Goal: Transaction & Acquisition: Book appointment/travel/reservation

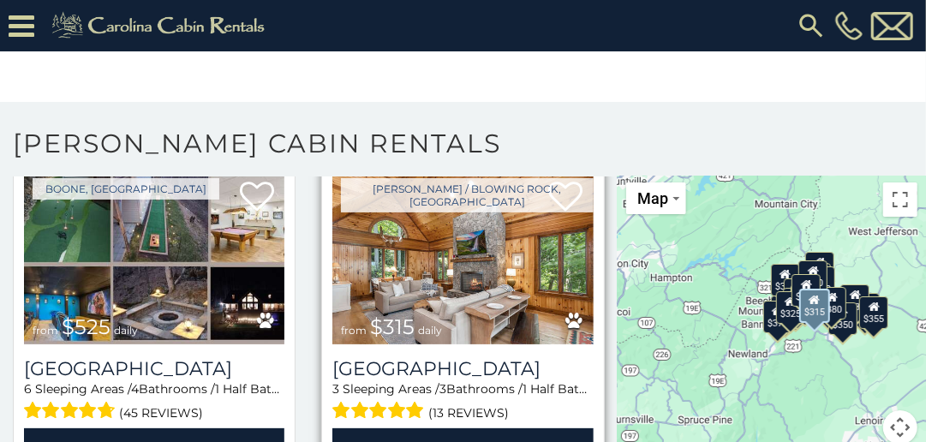
scroll to position [343, 0]
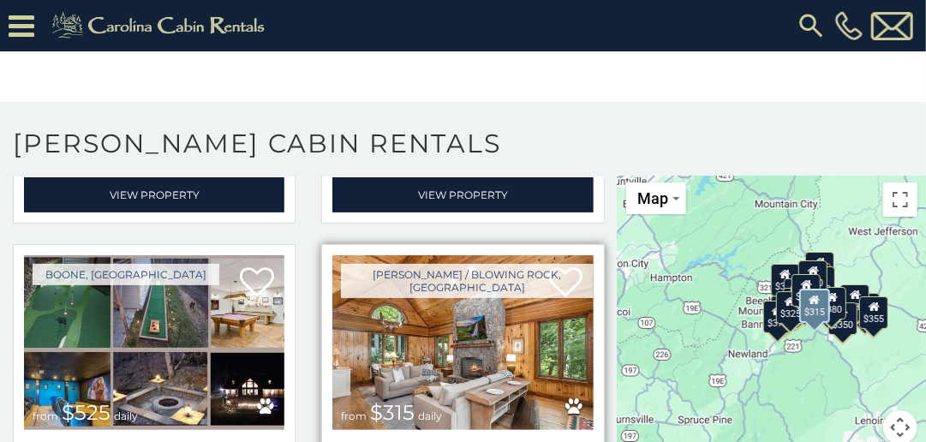
click at [422, 302] on img at bounding box center [462, 342] width 260 height 175
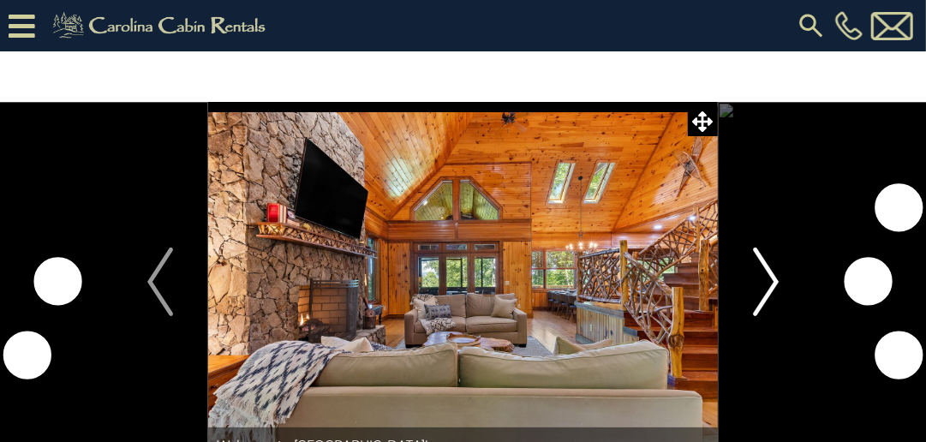
click at [771, 283] on img "Next" at bounding box center [766, 282] width 26 height 69
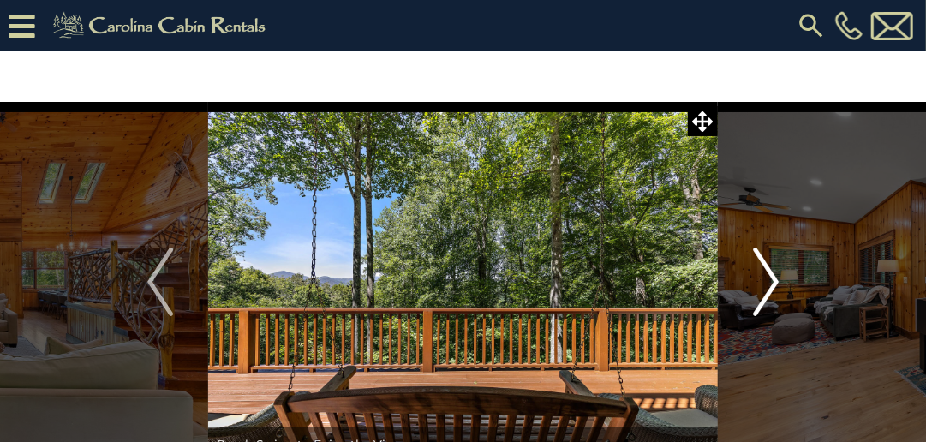
click at [771, 283] on img "Next" at bounding box center [766, 282] width 26 height 69
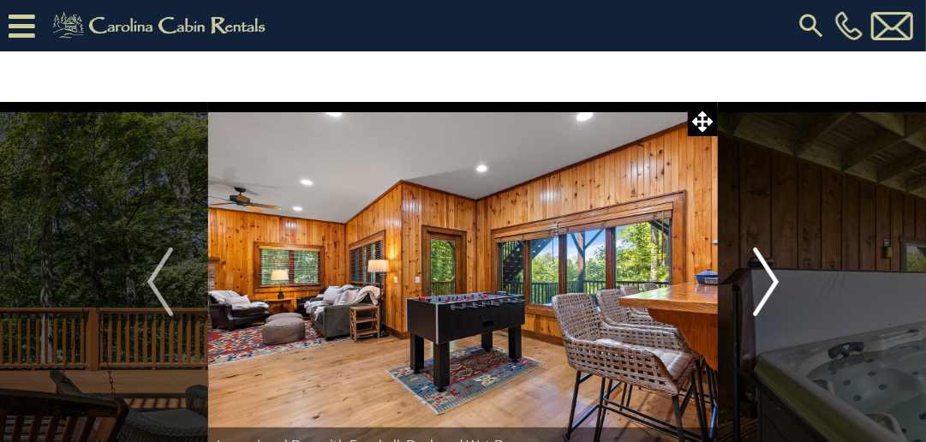
click at [771, 283] on img "Next" at bounding box center [766, 282] width 26 height 69
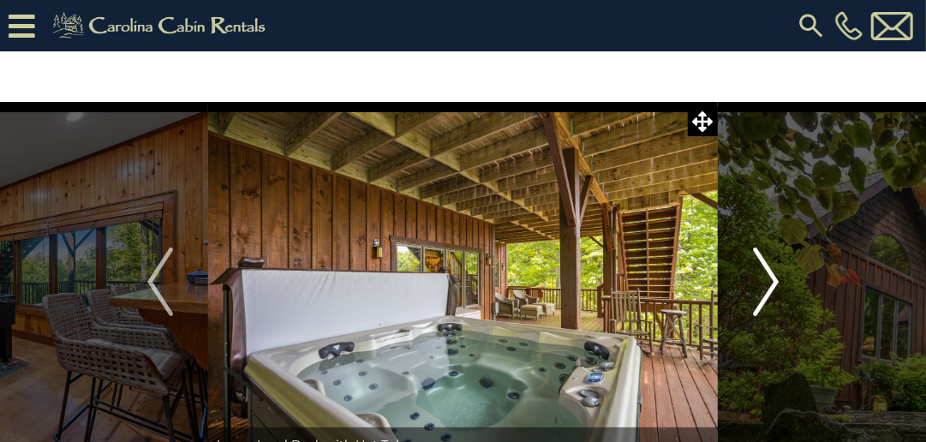
click at [771, 283] on img "Next" at bounding box center [766, 282] width 26 height 69
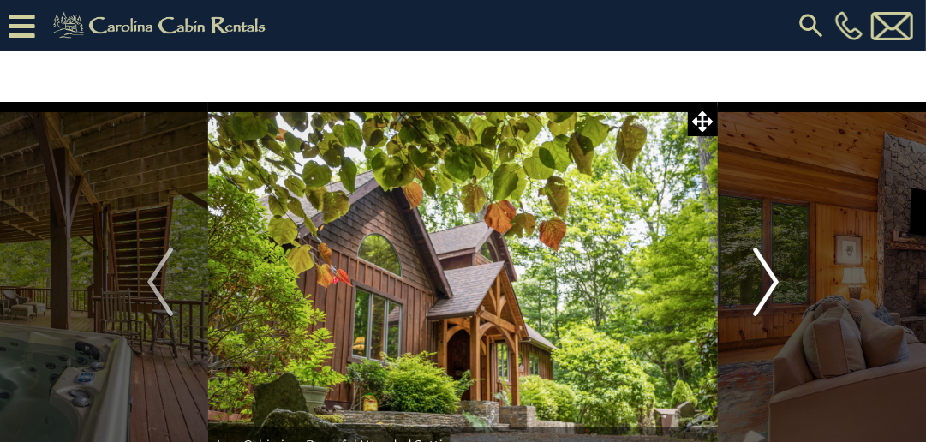
click at [771, 283] on img "Next" at bounding box center [766, 282] width 26 height 69
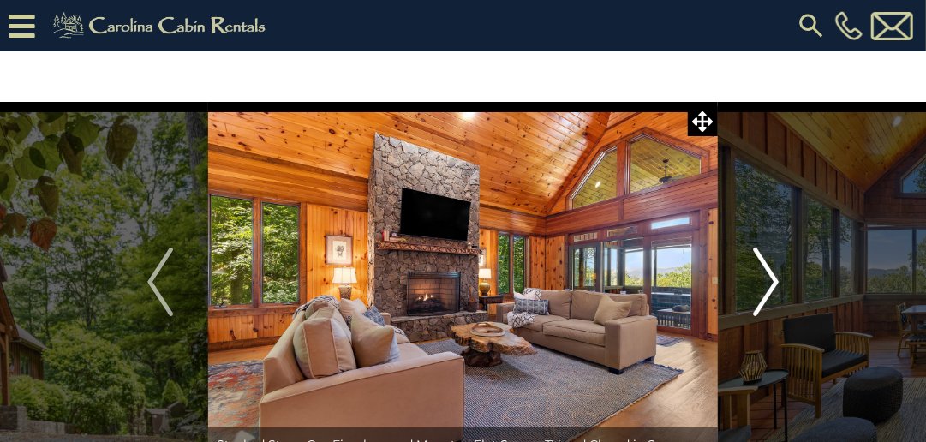
click at [771, 283] on img "Next" at bounding box center [766, 282] width 26 height 69
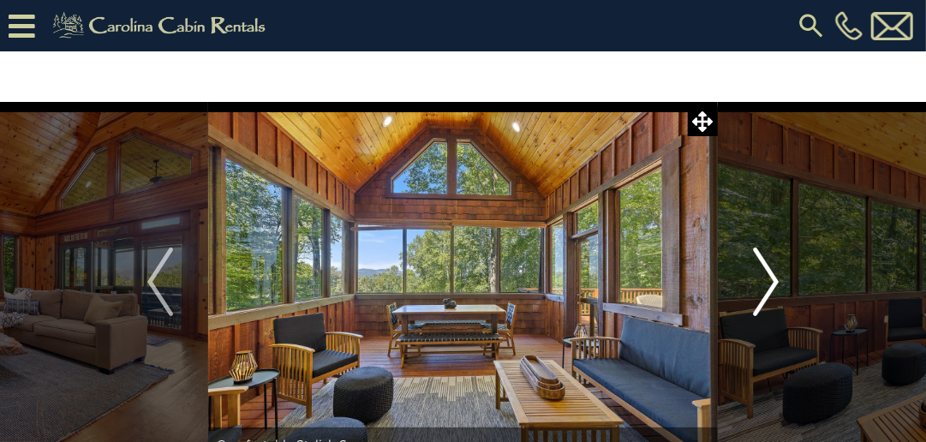
click at [771, 283] on img "Next" at bounding box center [766, 282] width 26 height 69
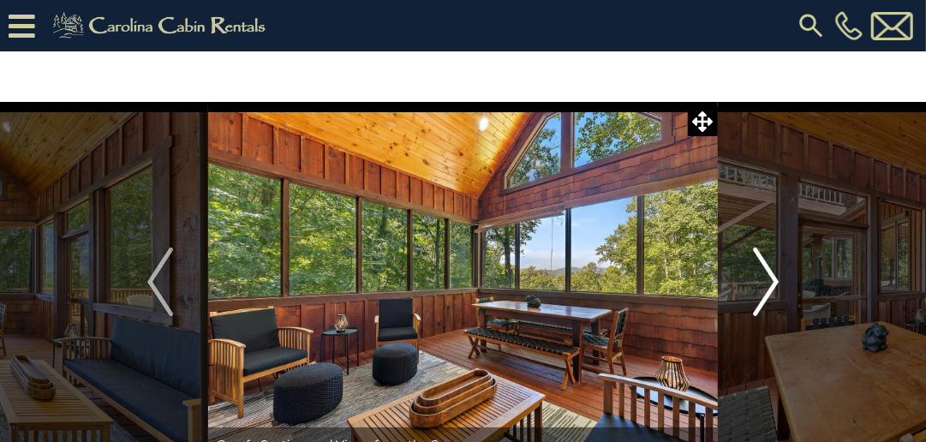
click at [771, 283] on img "Next" at bounding box center [766, 282] width 26 height 69
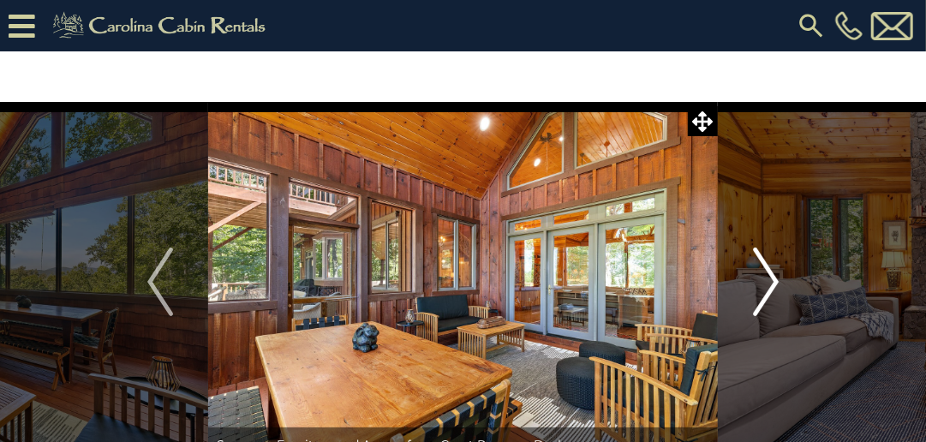
click at [771, 283] on img "Next" at bounding box center [766, 282] width 26 height 69
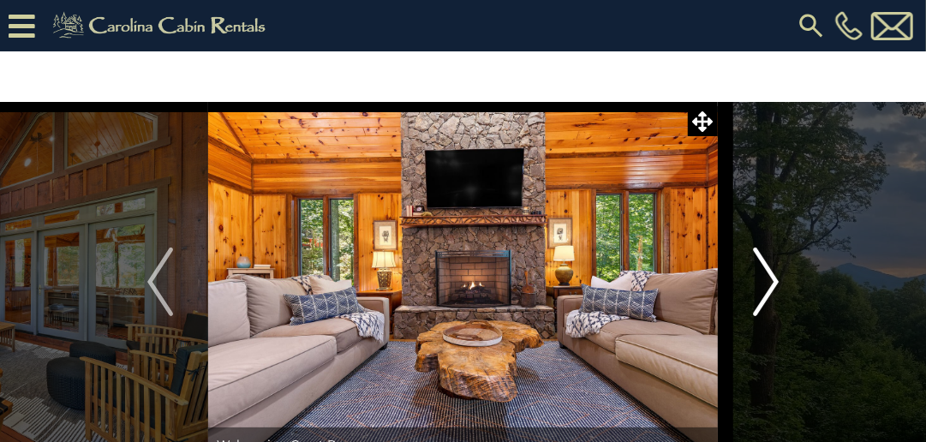
click at [771, 283] on img "Next" at bounding box center [766, 282] width 26 height 69
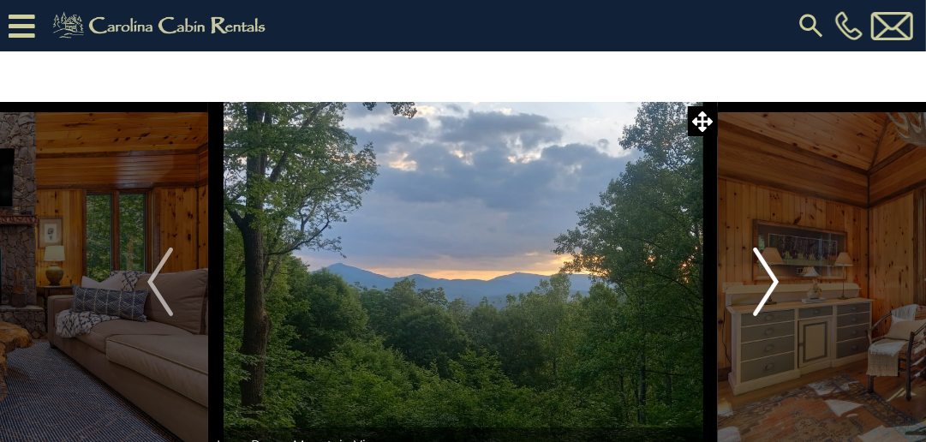
click at [771, 283] on img "Next" at bounding box center [766, 282] width 26 height 69
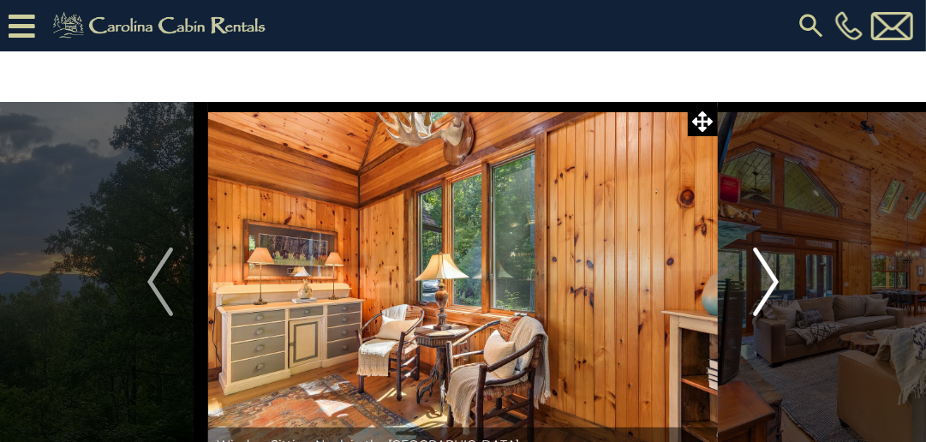
click at [771, 283] on img "Next" at bounding box center [766, 282] width 26 height 69
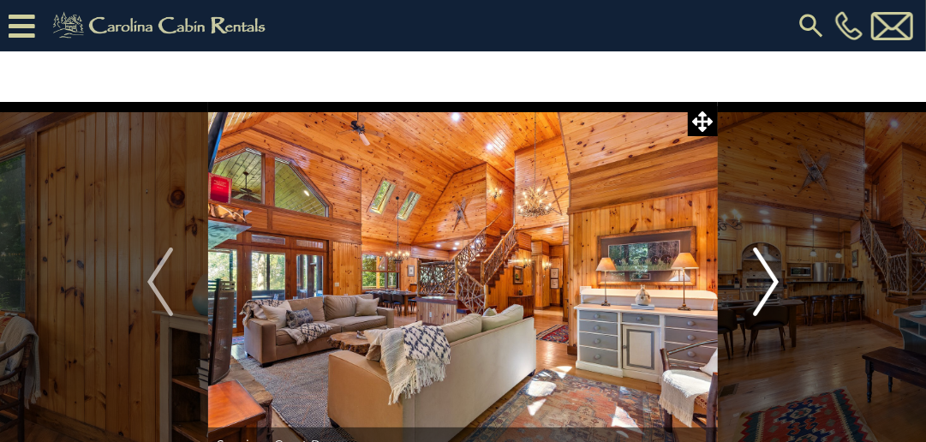
click at [771, 283] on img "Next" at bounding box center [766, 282] width 26 height 69
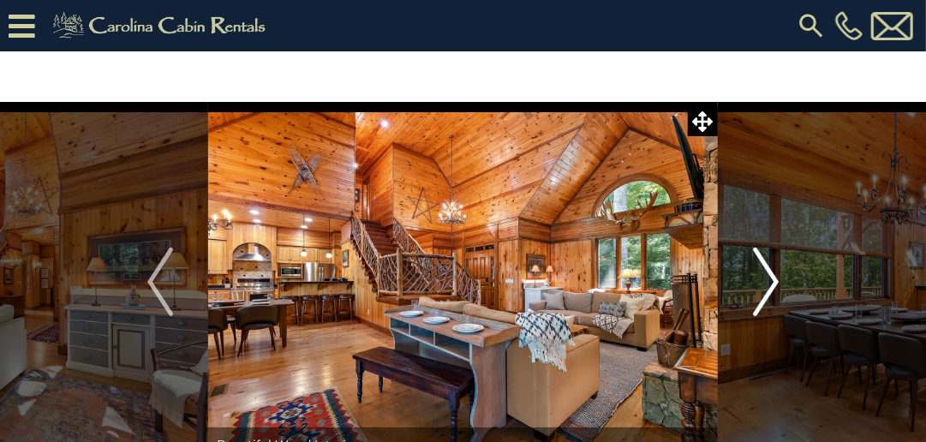
click at [771, 283] on img "Next" at bounding box center [766, 282] width 26 height 69
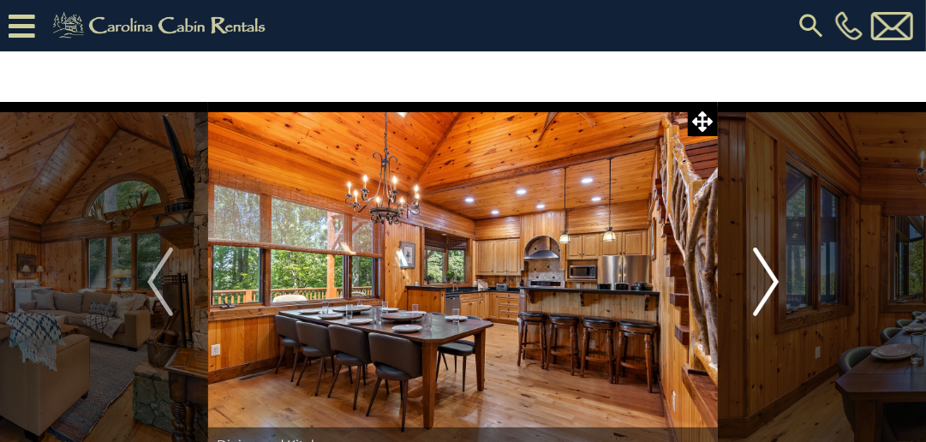
click at [771, 283] on img "Next" at bounding box center [766, 282] width 26 height 69
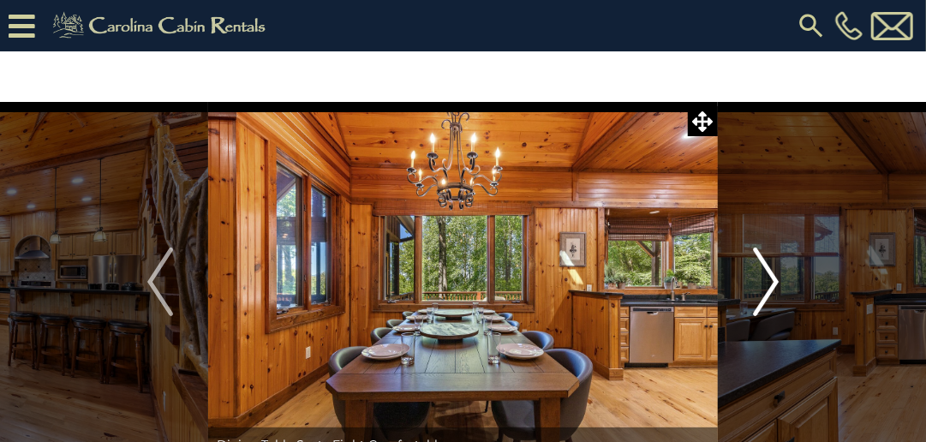
click at [771, 283] on img "Next" at bounding box center [766, 282] width 26 height 69
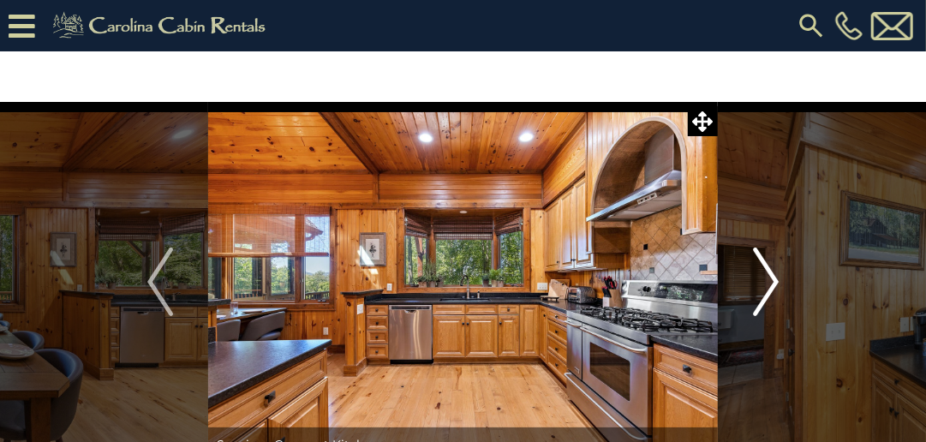
click at [771, 283] on img "Next" at bounding box center [766, 282] width 26 height 69
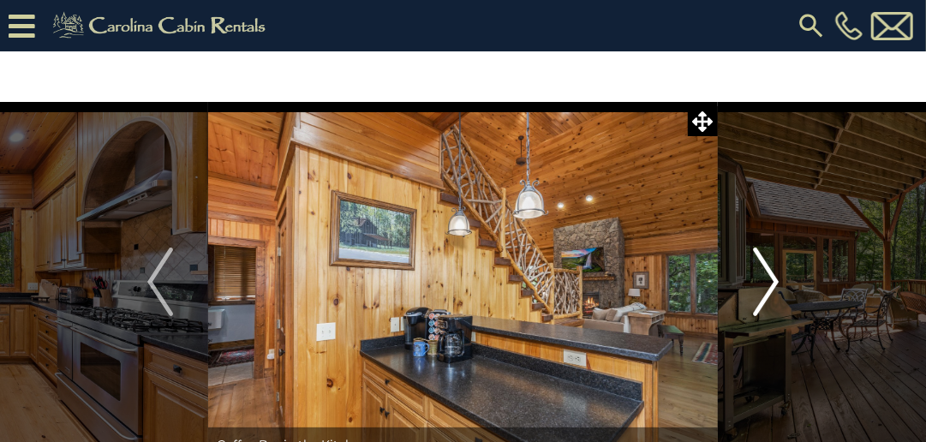
click at [771, 283] on img "Next" at bounding box center [766, 282] width 26 height 69
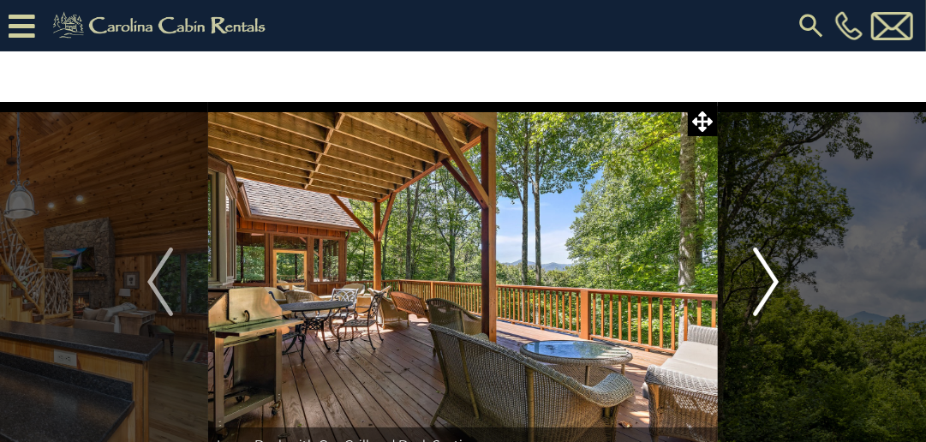
click at [771, 283] on img "Next" at bounding box center [766, 282] width 26 height 69
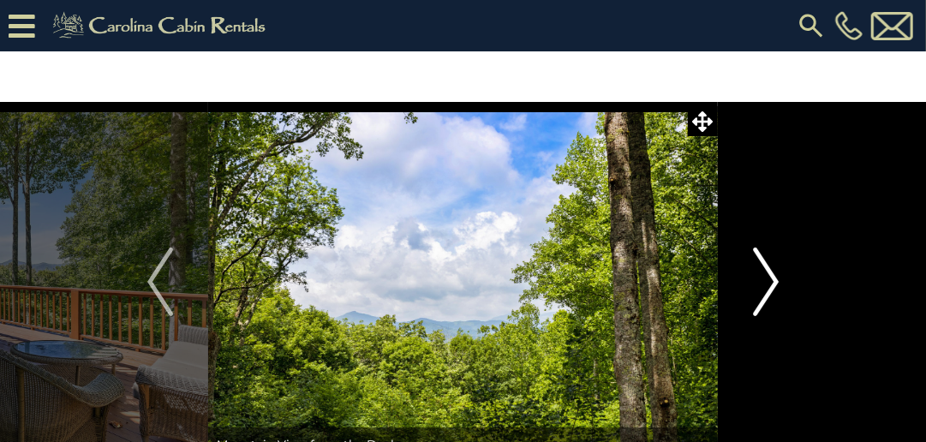
click at [771, 283] on img "Next" at bounding box center [766, 282] width 26 height 69
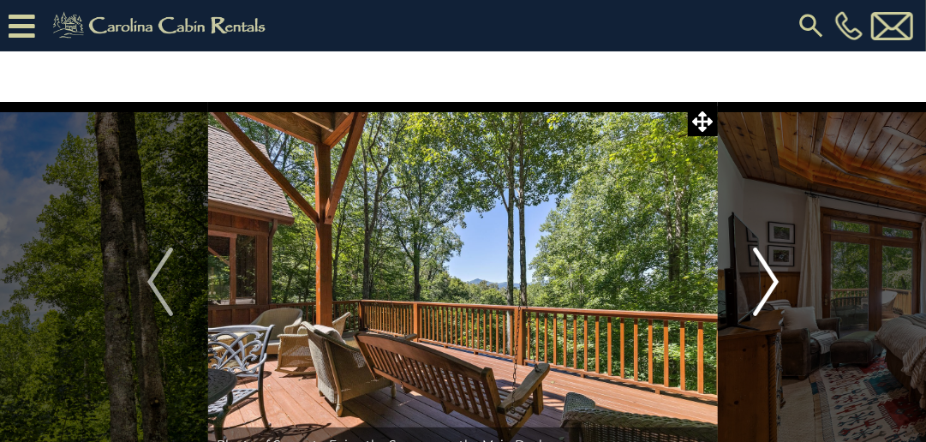
click at [771, 283] on img "Next" at bounding box center [766, 282] width 26 height 69
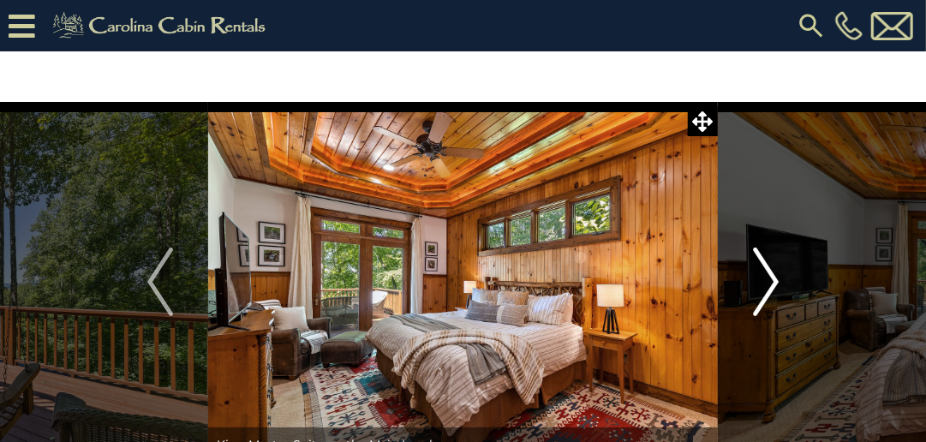
click at [771, 283] on img "Next" at bounding box center [766, 282] width 26 height 69
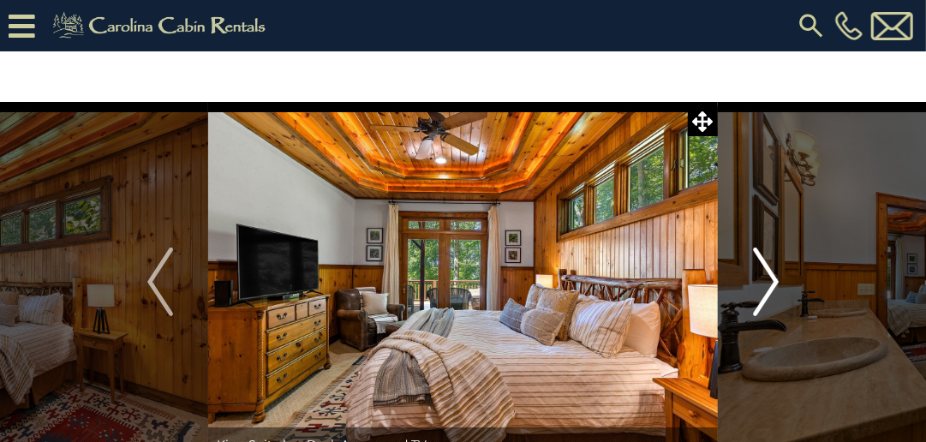
click at [771, 283] on img "Next" at bounding box center [766, 282] width 26 height 69
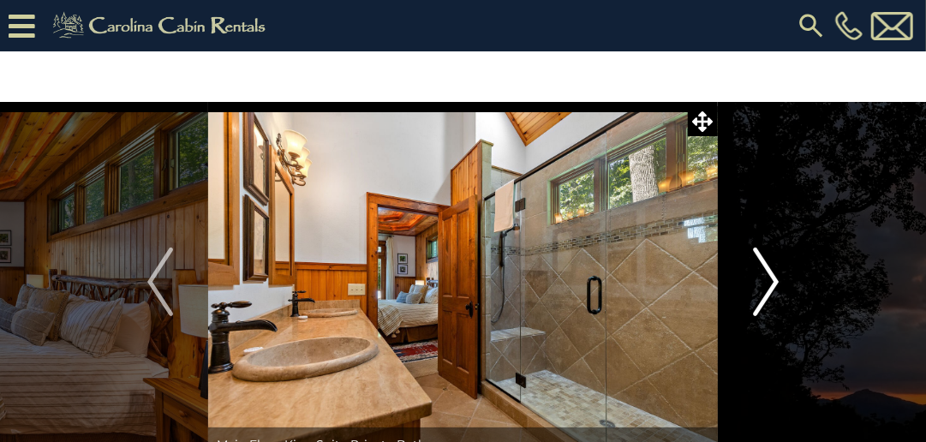
click at [771, 283] on img "Next" at bounding box center [766, 282] width 26 height 69
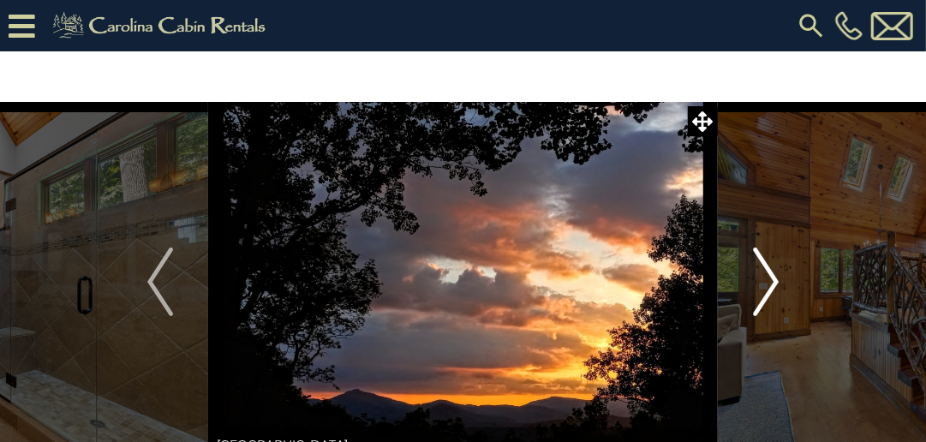
click at [771, 283] on img "Next" at bounding box center [766, 282] width 26 height 69
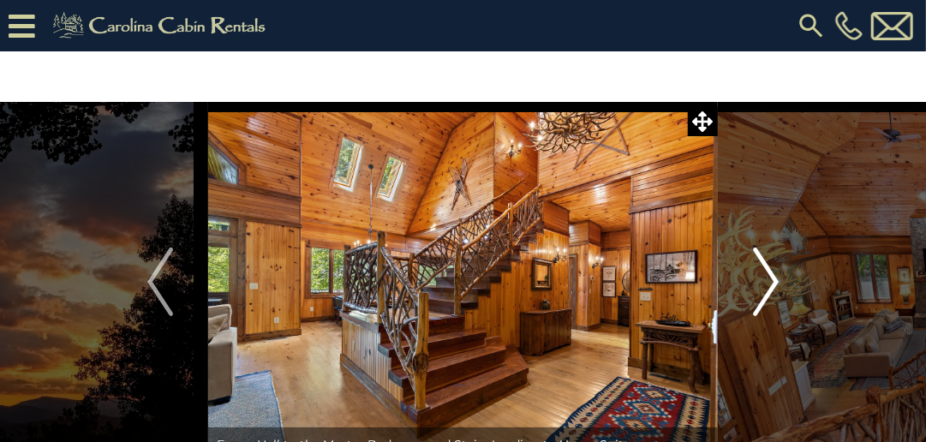
click at [771, 284] on img "Next" at bounding box center [766, 282] width 26 height 69
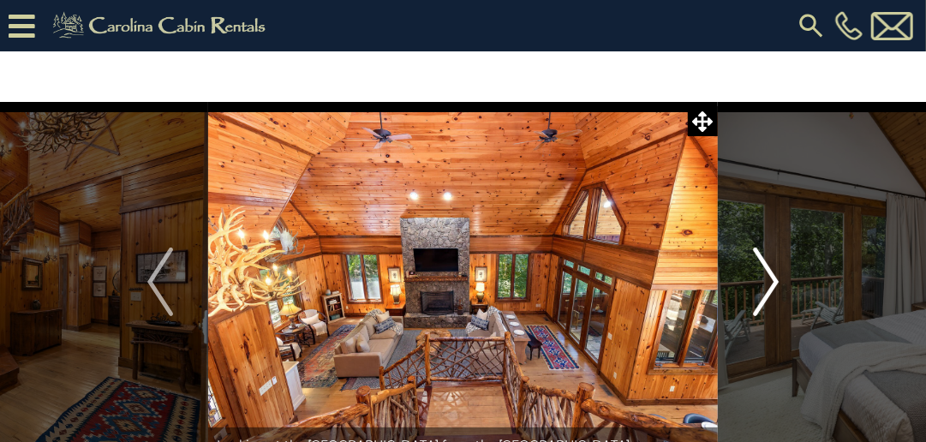
click at [771, 284] on img "Next" at bounding box center [766, 282] width 26 height 69
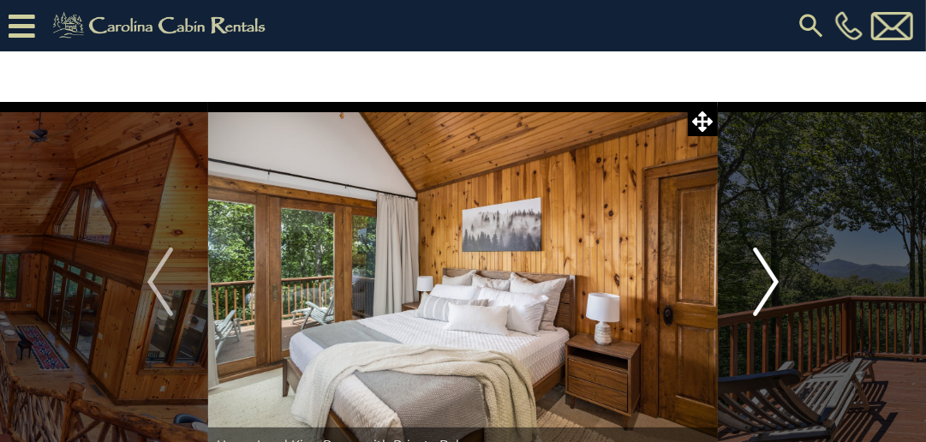
click at [771, 284] on img "Next" at bounding box center [766, 282] width 26 height 69
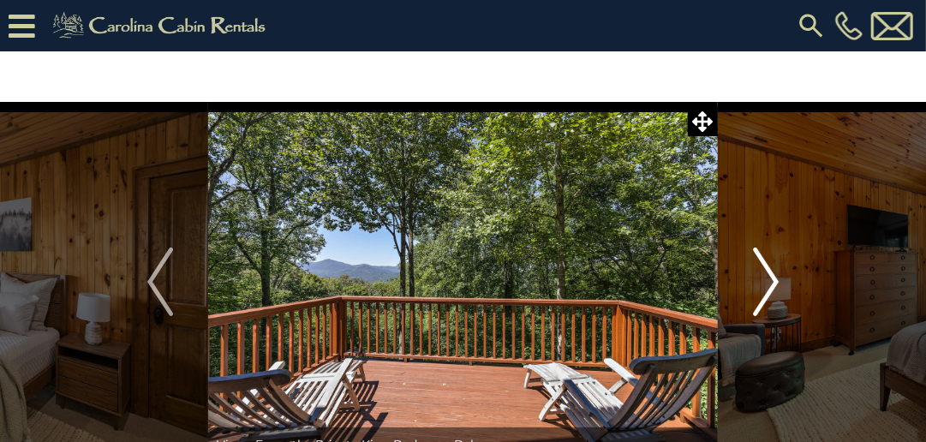
click at [771, 284] on img "Next" at bounding box center [766, 282] width 26 height 69
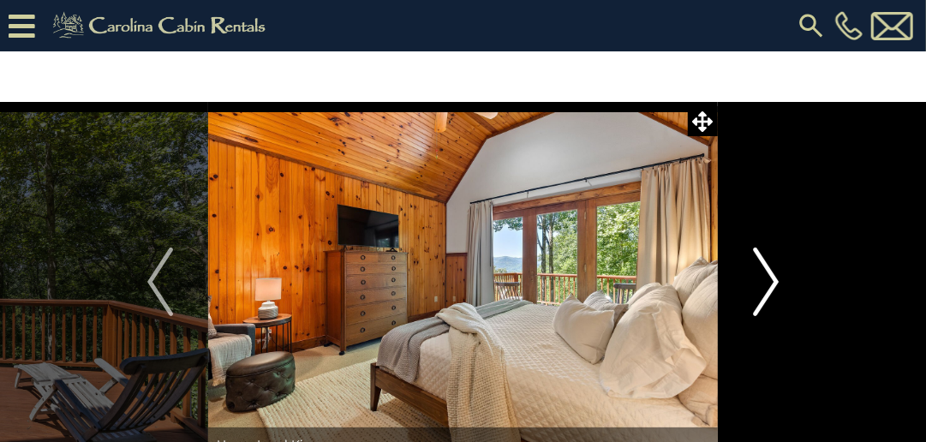
click at [771, 284] on img "Next" at bounding box center [766, 282] width 26 height 69
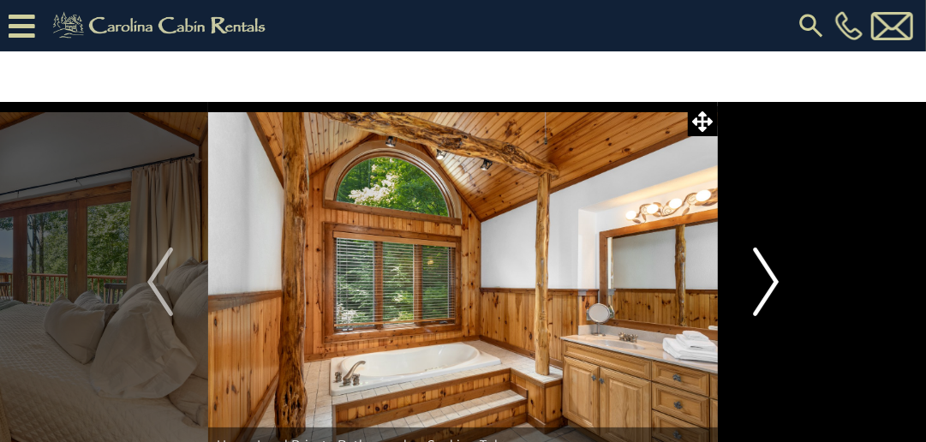
click at [771, 284] on img "Next" at bounding box center [766, 282] width 26 height 69
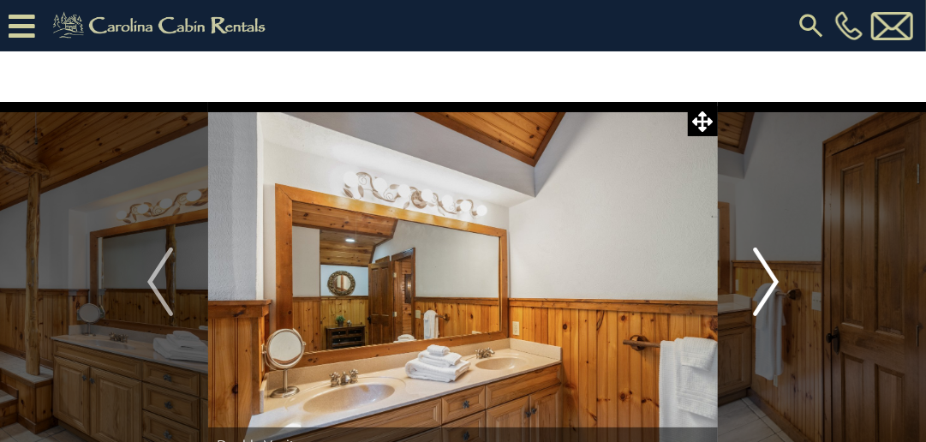
click at [771, 284] on img "Next" at bounding box center [766, 282] width 26 height 69
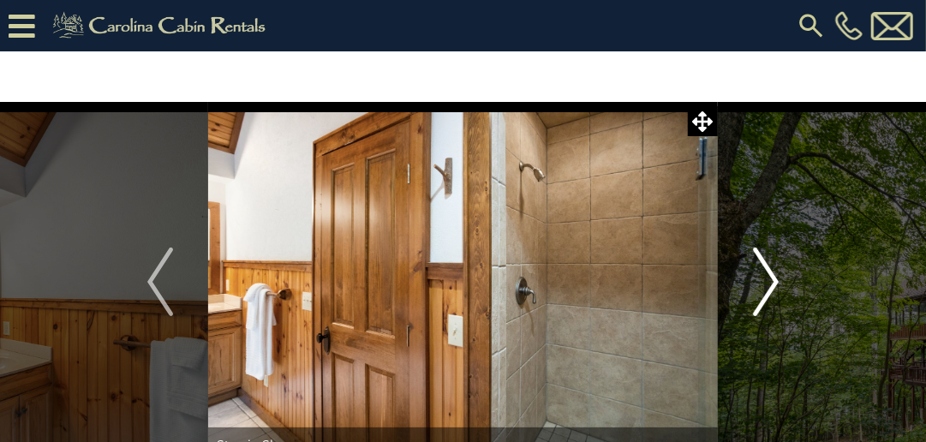
click at [771, 284] on img "Next" at bounding box center [766, 282] width 26 height 69
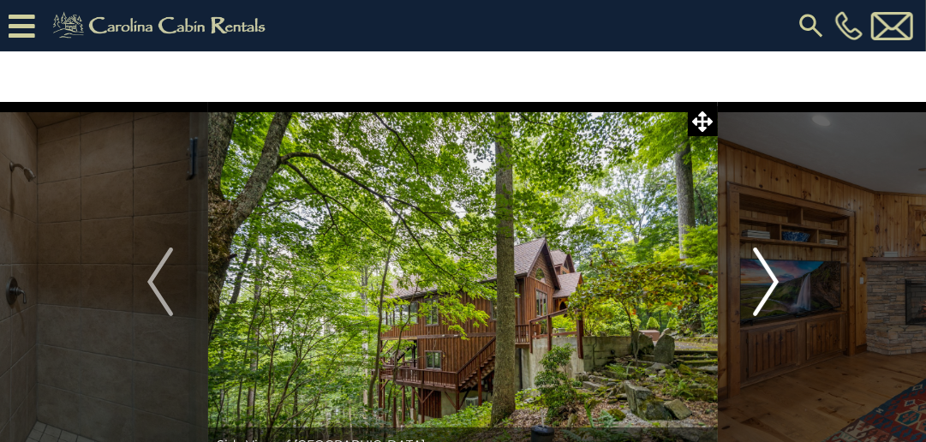
click at [771, 284] on img "Next" at bounding box center [766, 282] width 26 height 69
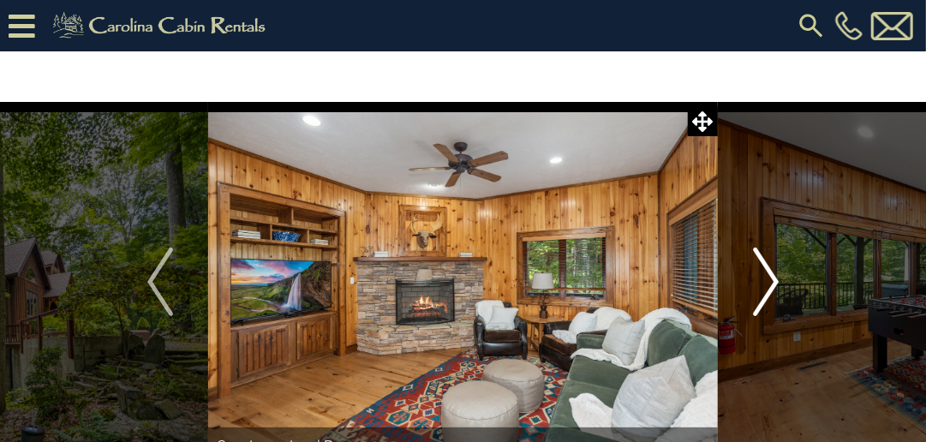
click at [771, 284] on img "Next" at bounding box center [766, 282] width 26 height 69
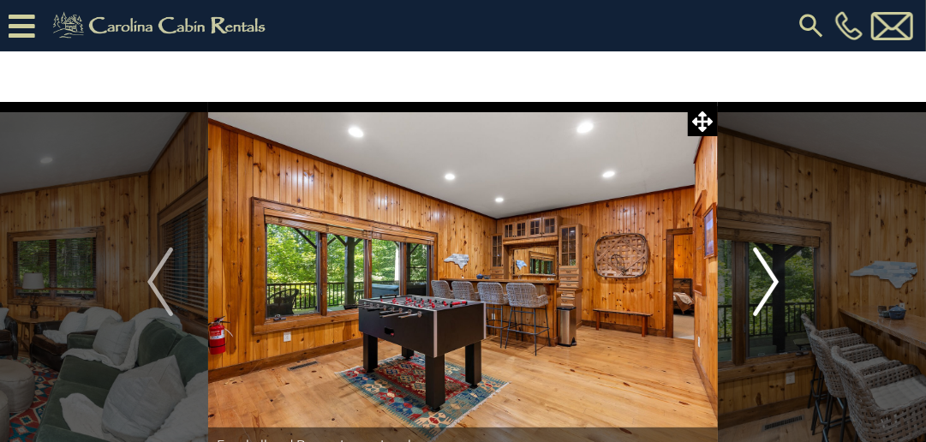
click at [771, 284] on img "Next" at bounding box center [766, 282] width 26 height 69
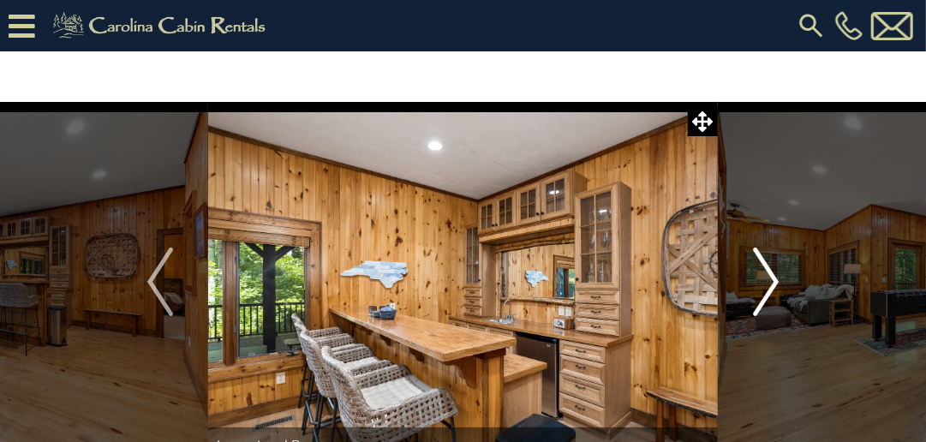
click at [771, 284] on img "Next" at bounding box center [766, 282] width 26 height 69
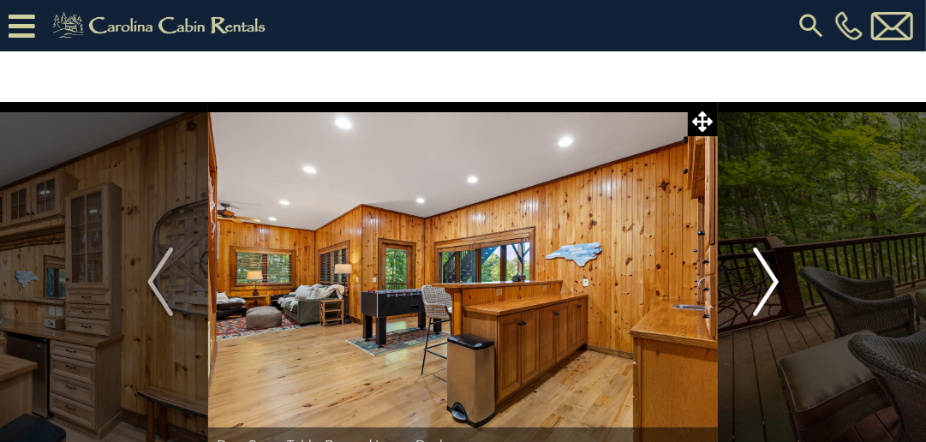
click at [771, 284] on img "Next" at bounding box center [766, 282] width 26 height 69
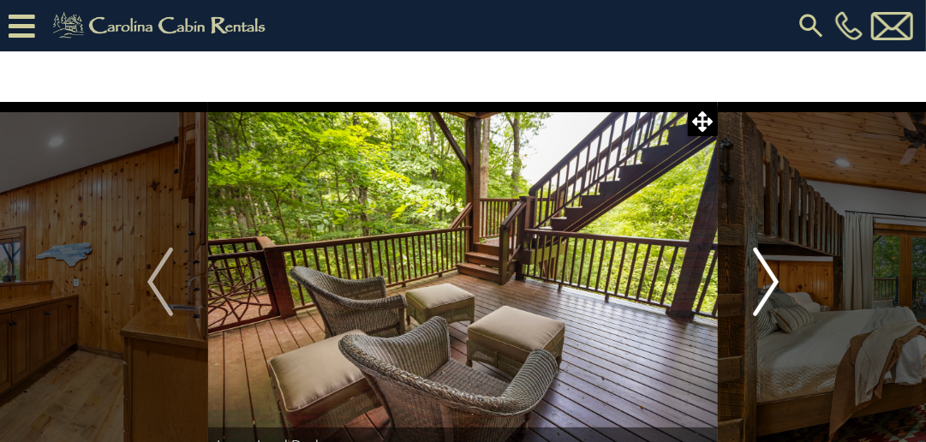
click at [771, 284] on img "Next" at bounding box center [766, 282] width 26 height 69
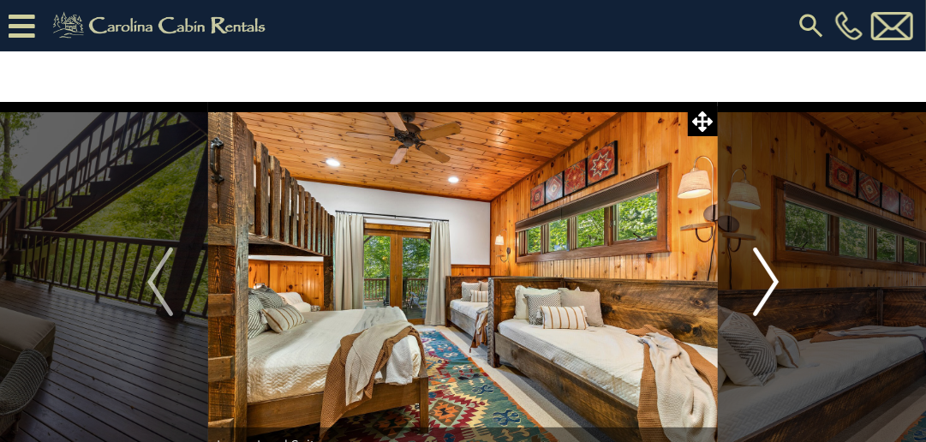
click at [771, 284] on img "Next" at bounding box center [766, 282] width 26 height 69
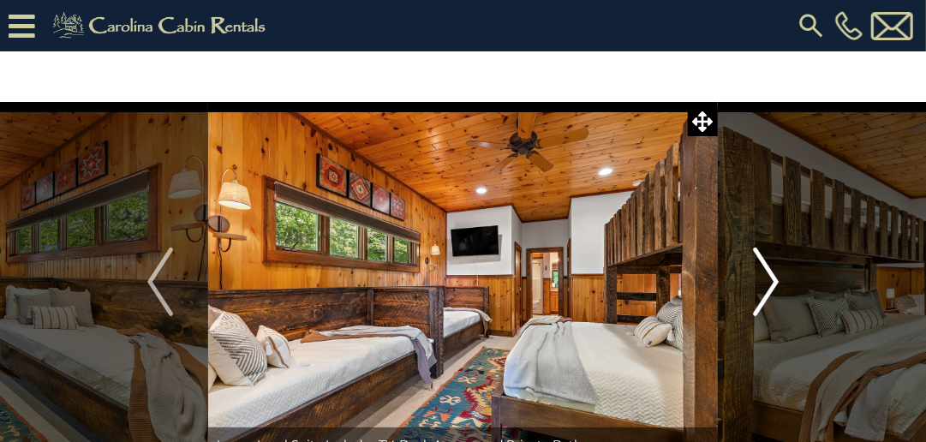
click at [771, 284] on img "Next" at bounding box center [766, 282] width 26 height 69
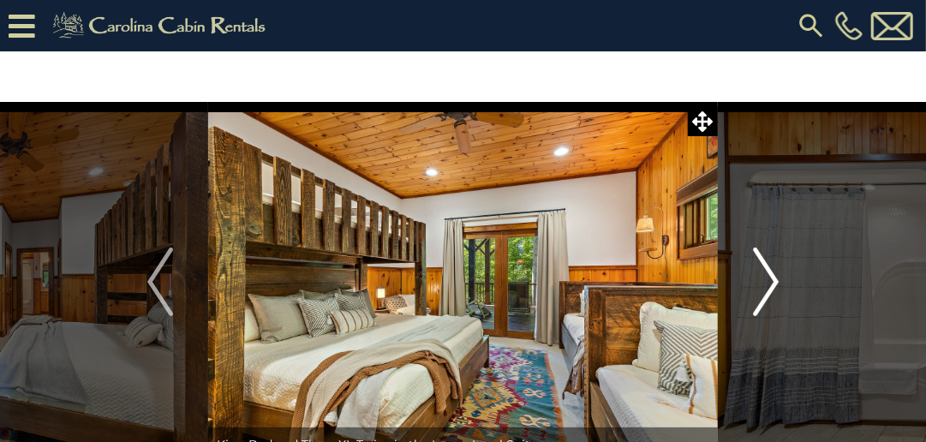
click at [771, 284] on img "Next" at bounding box center [766, 282] width 26 height 69
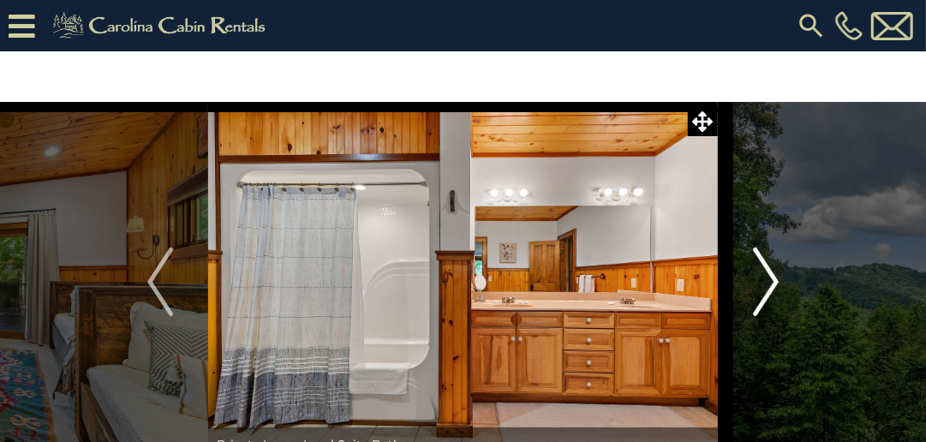
click at [771, 284] on img "Next" at bounding box center [766, 282] width 26 height 69
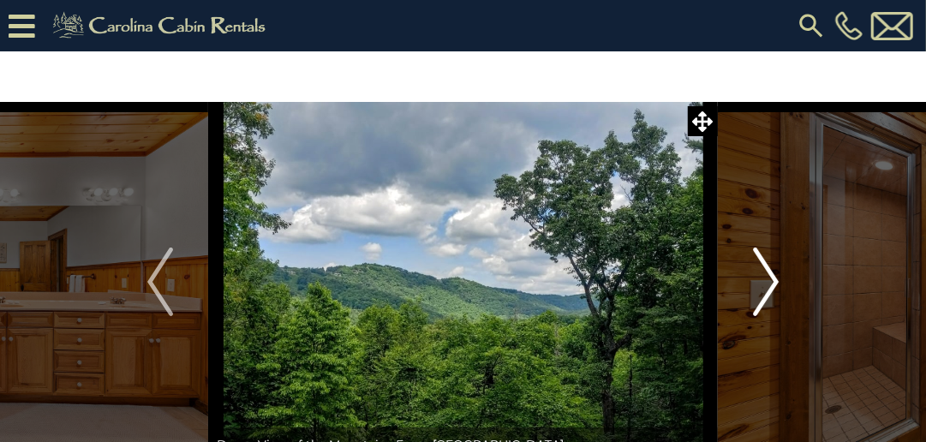
click at [771, 284] on img "Next" at bounding box center [766, 282] width 26 height 69
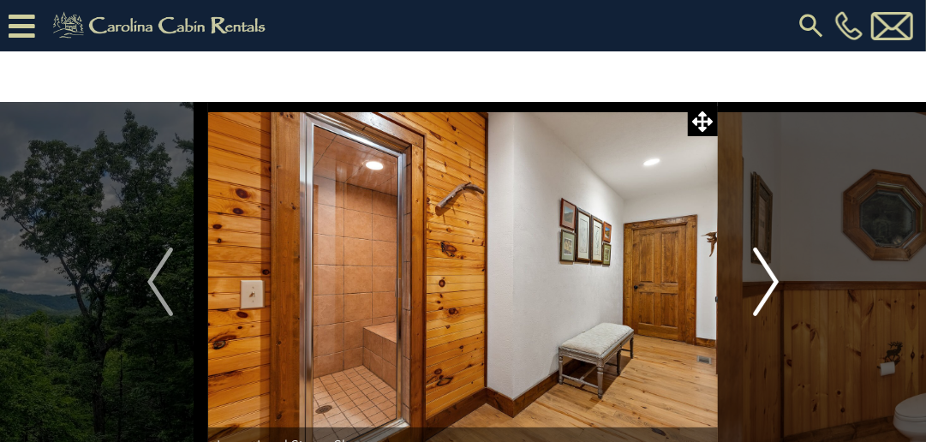
click at [771, 284] on img "Next" at bounding box center [766, 282] width 26 height 69
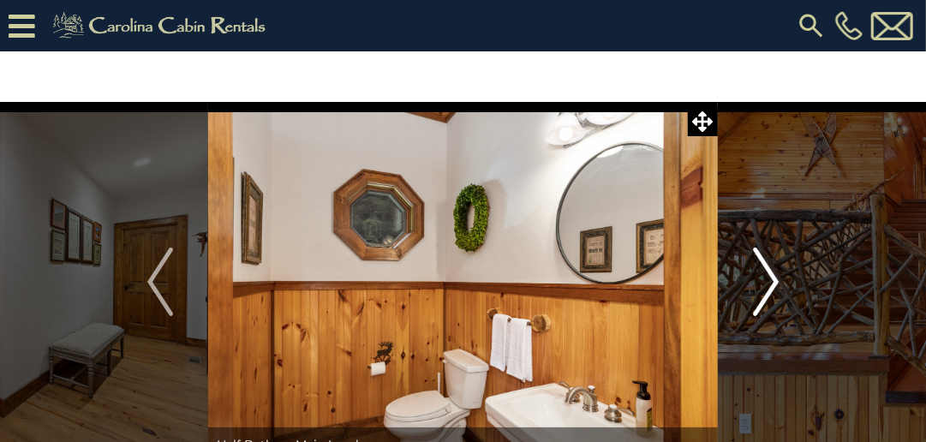
click at [771, 284] on img "Next" at bounding box center [766, 282] width 26 height 69
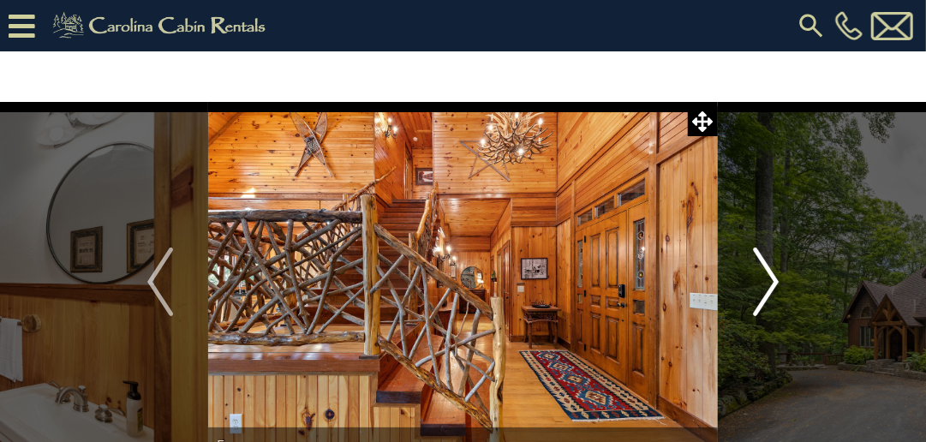
click at [771, 284] on img "Next" at bounding box center [766, 282] width 26 height 69
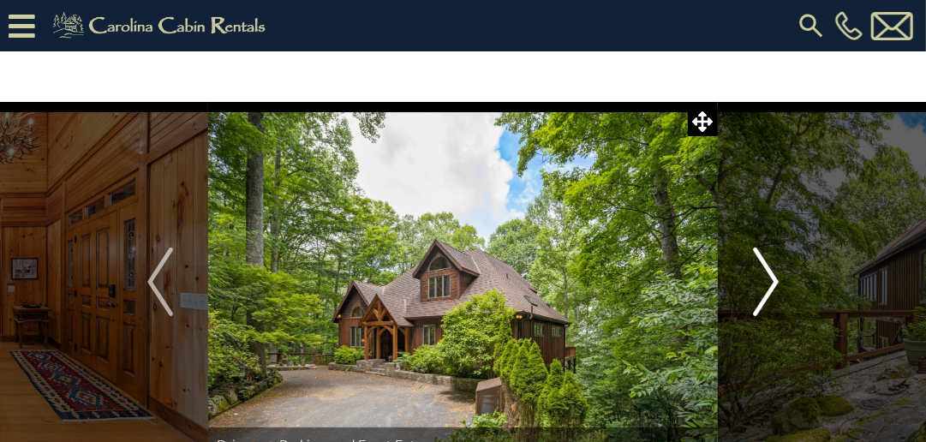
click at [771, 284] on img "Next" at bounding box center [766, 282] width 26 height 69
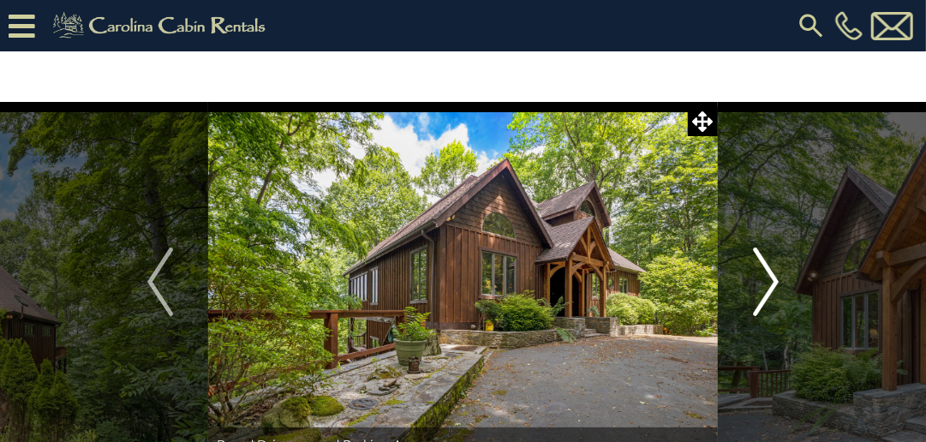
click at [771, 284] on img "Next" at bounding box center [766, 282] width 26 height 69
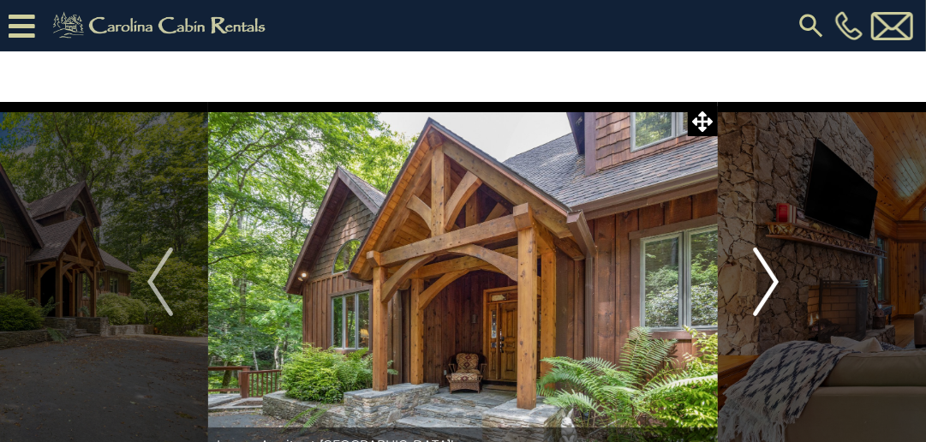
click at [771, 284] on img "Next" at bounding box center [766, 282] width 26 height 69
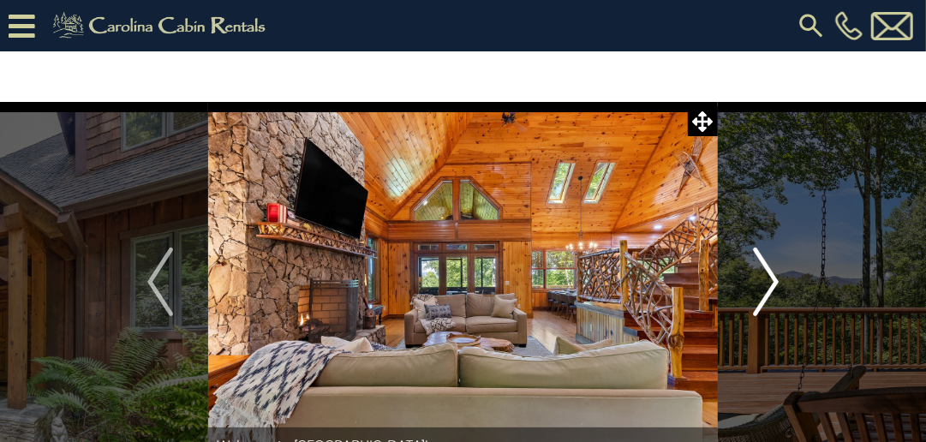
click at [771, 284] on img "Next" at bounding box center [766, 282] width 26 height 69
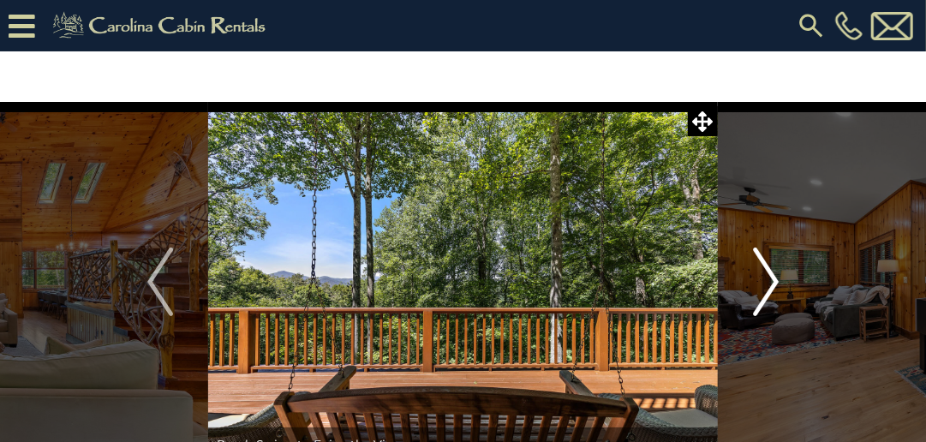
click at [771, 284] on img "Next" at bounding box center [766, 282] width 26 height 69
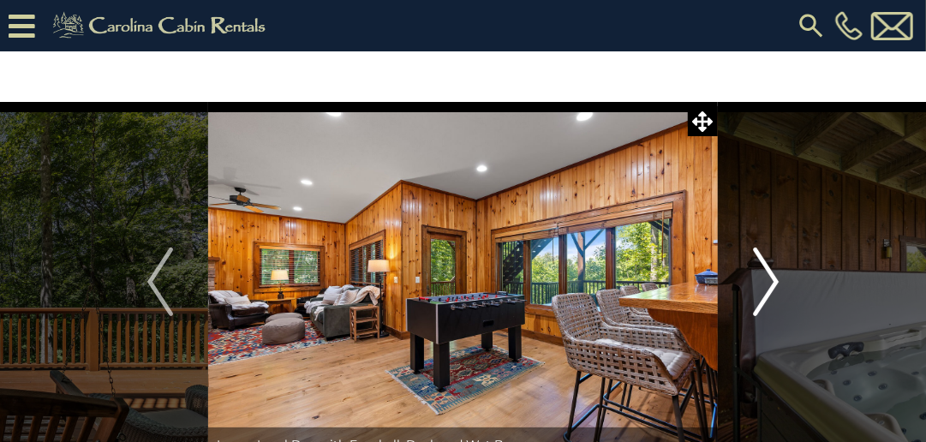
click at [771, 284] on img "Next" at bounding box center [766, 282] width 26 height 69
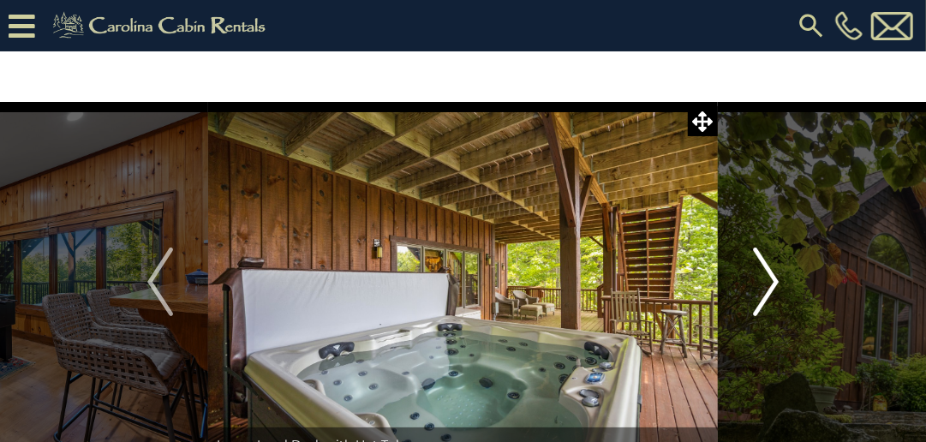
click at [771, 284] on img "Next" at bounding box center [766, 282] width 26 height 69
